Goal: Task Accomplishment & Management: Use online tool/utility

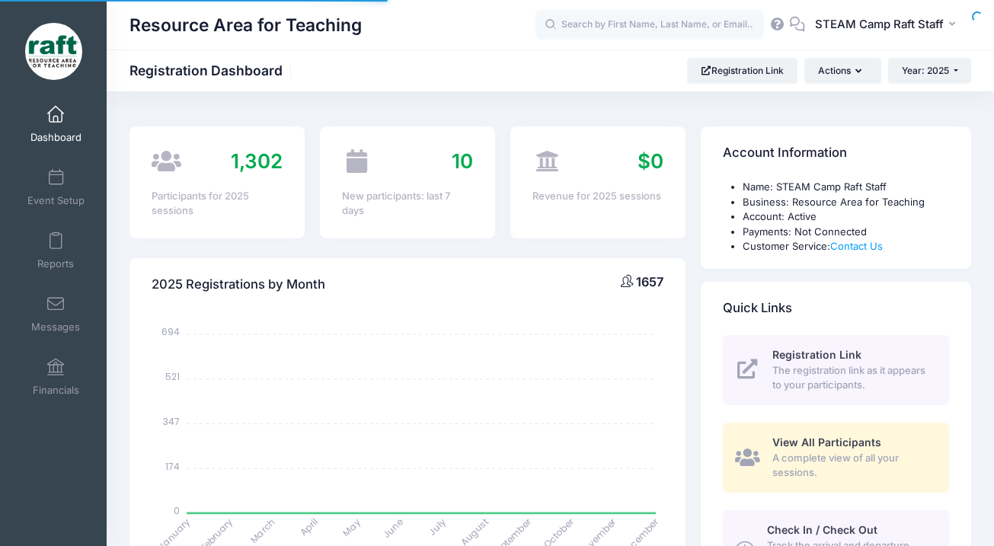
select select
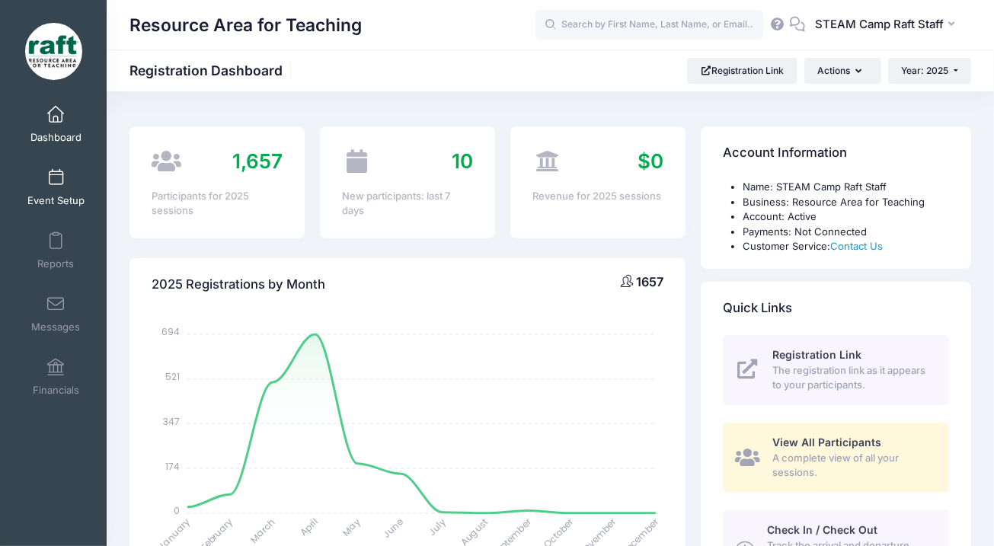
click at [43, 190] on link "Event Setup" at bounding box center [56, 187] width 72 height 53
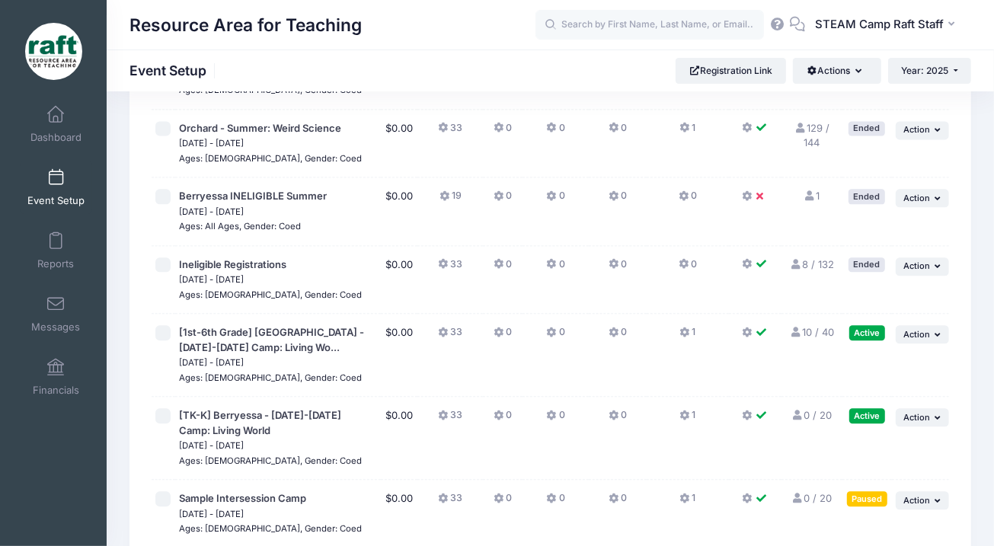
scroll to position [2187, 0]
